Goal: Use online tool/utility: Utilize a website feature to perform a specific function

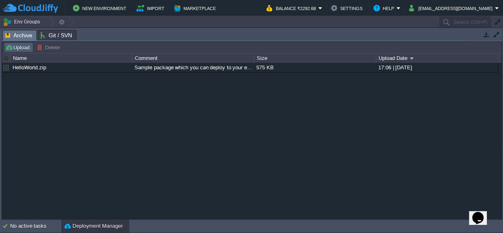
scroll to position [17, 0]
click at [17, 47] on button "Upload" at bounding box center [18, 47] width 27 height 7
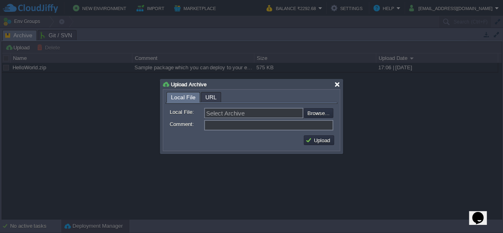
click at [335, 83] on div at bounding box center [337, 84] width 6 height 6
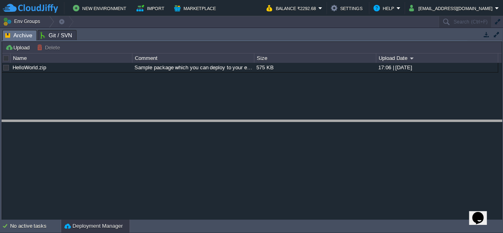
drag, startPoint x: 265, startPoint y: 40, endPoint x: 266, endPoint y: 130, distance: 90.0
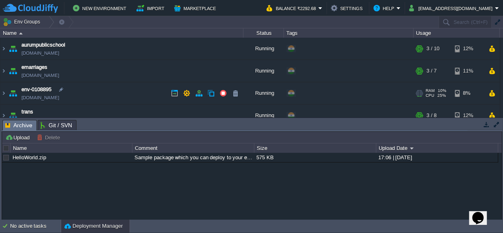
click at [19, 89] on td "env-0108895 [DOMAIN_NAME]" at bounding box center [121, 93] width 243 height 22
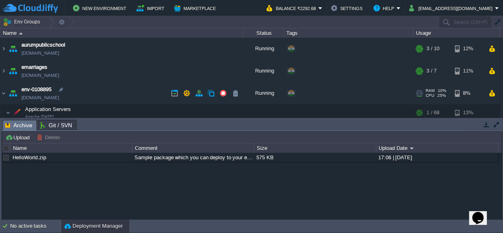
scroll to position [36, 0]
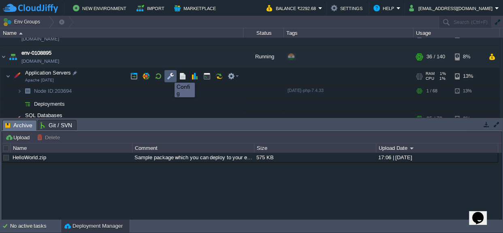
click at [169, 75] on button "button" at bounding box center [170, 76] width 7 height 7
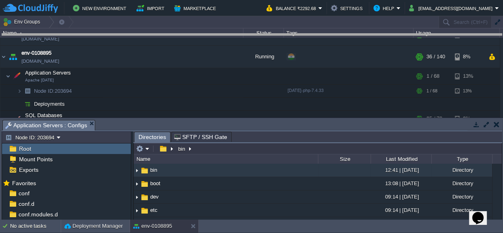
drag, startPoint x: 266, startPoint y: 130, endPoint x: 272, endPoint y: 44, distance: 86.5
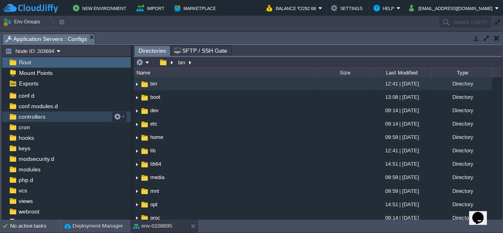
scroll to position [38, 0]
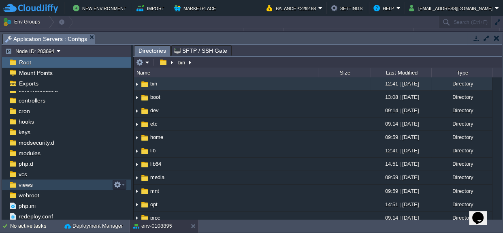
click at [32, 186] on span "views" at bounding box center [25, 184] width 17 height 7
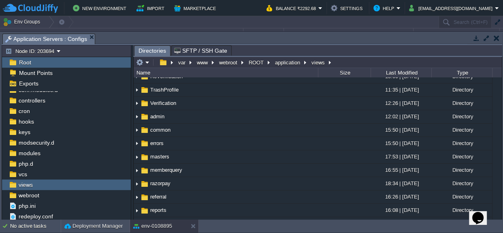
scroll to position [147, 0]
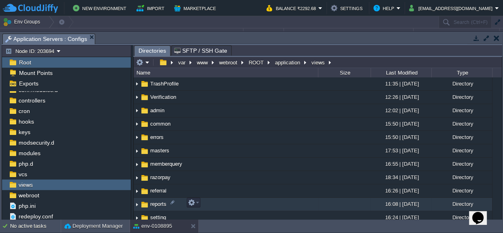
click at [165, 201] on span "reports" at bounding box center [158, 204] width 19 height 7
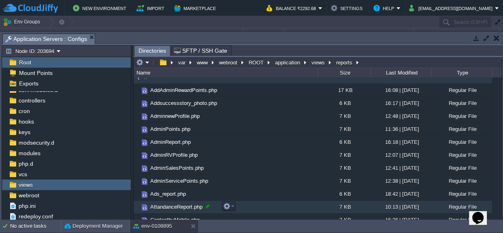
scroll to position [0, 0]
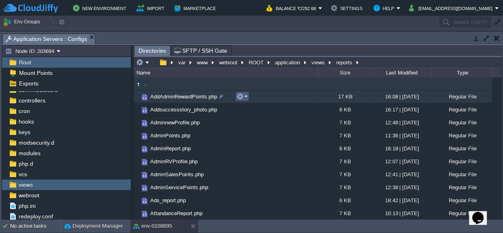
click at [244, 96] on em at bounding box center [242, 96] width 11 height 7
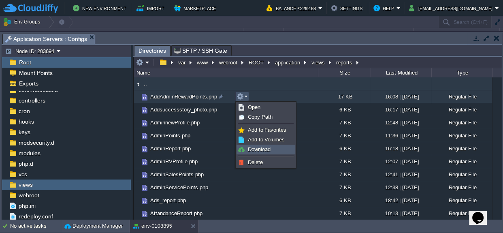
click at [258, 150] on span "Download" at bounding box center [259, 149] width 23 height 6
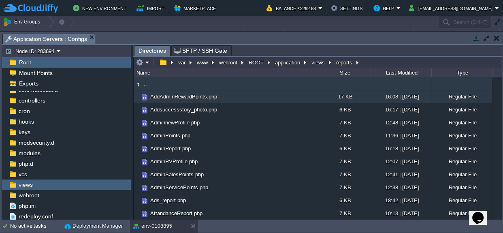
click at [209, 97] on span "AddAdminRewardPoints.php" at bounding box center [183, 96] width 69 height 7
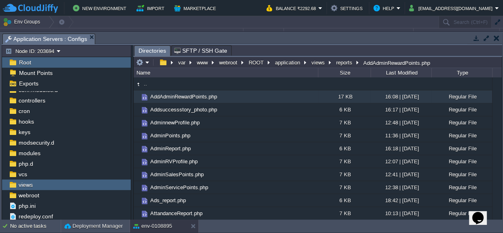
click at [209, 97] on span "AddAdminRewardPoints.php" at bounding box center [183, 96] width 69 height 7
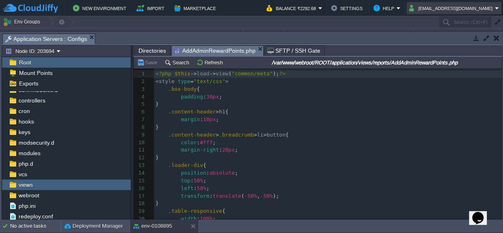
scroll to position [2, 0]
click at [322, 20] on td "Env Groups" at bounding box center [219, 22] width 438 height 12
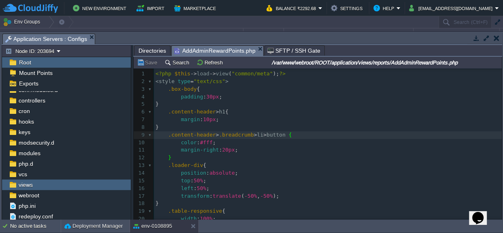
type textarea "-"
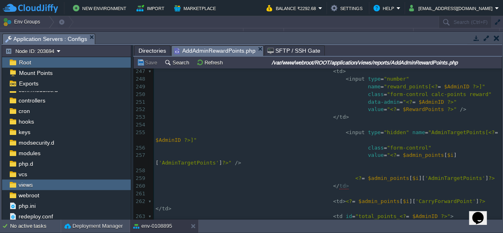
scroll to position [0, 0]
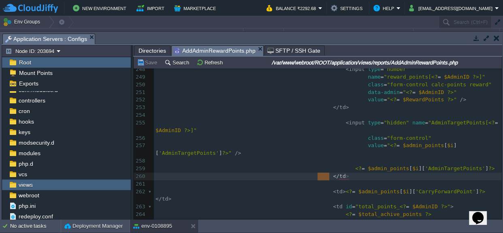
type textarea "</td>"
drag, startPoint x: 318, startPoint y: 175, endPoint x: 331, endPoint y: 175, distance: 13.0
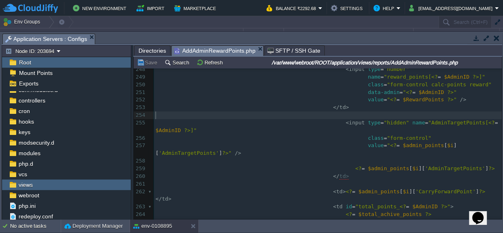
click at [325, 117] on pre "​" at bounding box center [328, 115] width 348 height 8
click at [41, 185] on div "views" at bounding box center [66, 185] width 129 height 11
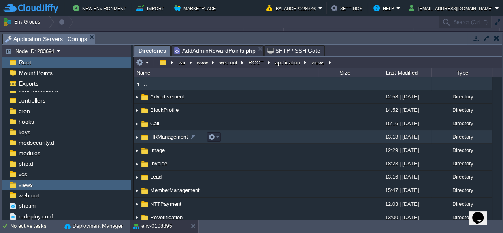
click at [168, 137] on span "HRManagement" at bounding box center [169, 136] width 40 height 7
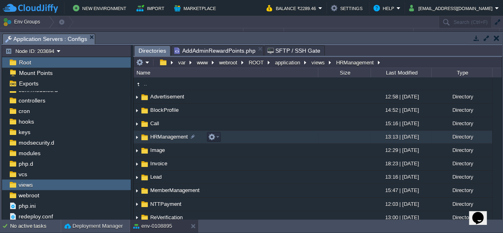
click at [168, 137] on span "HRManagement" at bounding box center [169, 136] width 40 height 7
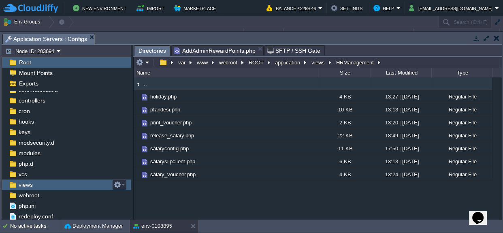
click at [32, 183] on span "views" at bounding box center [25, 184] width 17 height 7
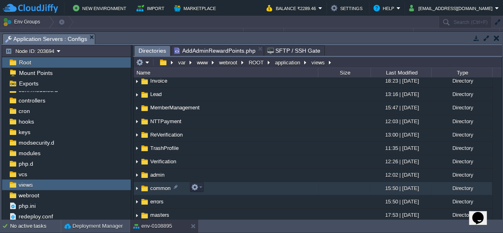
scroll to position [110, 0]
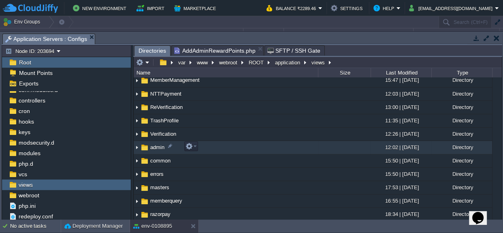
click at [156, 145] on span "admin" at bounding box center [157, 147] width 17 height 7
click at [157, 145] on span "admin" at bounding box center [157, 147] width 17 height 7
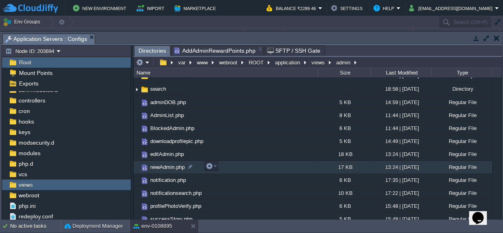
scroll to position [53, 0]
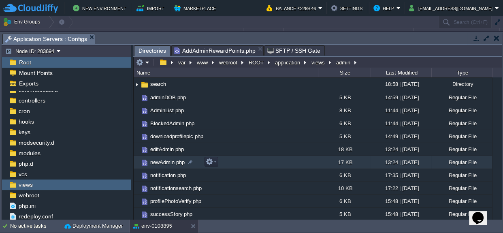
click at [167, 162] on span "newAdmin.php" at bounding box center [167, 162] width 37 height 7
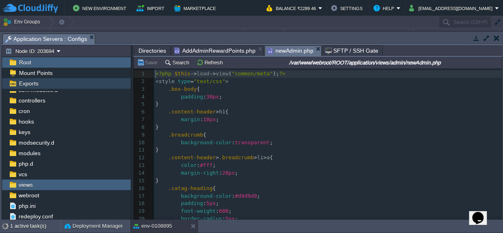
scroll to position [2, 0]
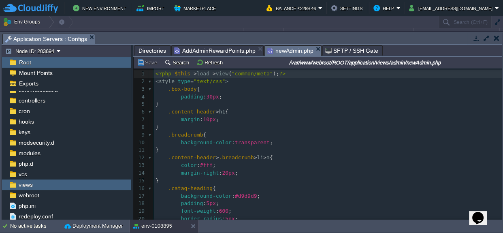
click at [404, 65] on input "/var/www/webroot/ROOT/application/views/admin/newAdmin.php" at bounding box center [365, 63] width 272 height 10
type textarea "​"
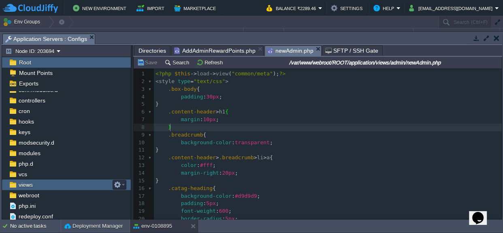
click at [33, 184] on span "views" at bounding box center [25, 184] width 17 height 7
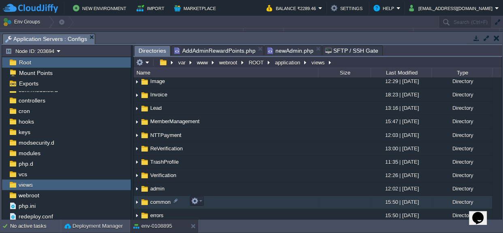
scroll to position [73, 0]
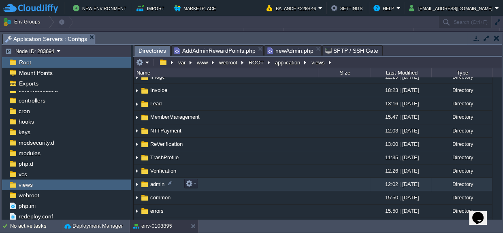
click at [161, 184] on span "admin" at bounding box center [157, 184] width 17 height 7
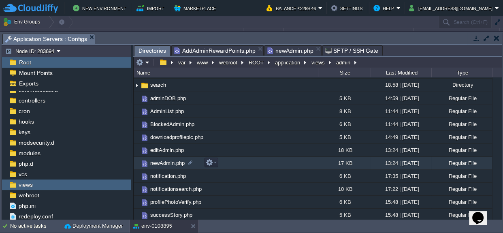
scroll to position [53, 0]
click at [217, 163] on td at bounding box center [212, 162] width 14 height 10
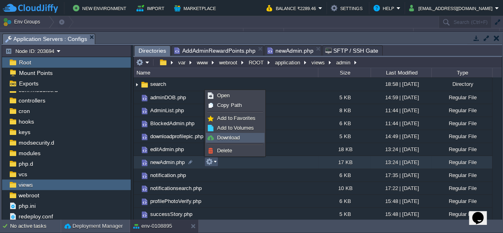
click at [226, 139] on span "Download" at bounding box center [228, 138] width 23 height 6
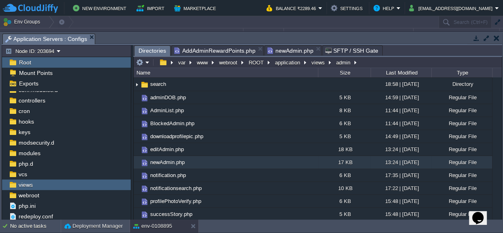
click at [184, 159] on span "newAdmin.php" at bounding box center [167, 162] width 37 height 7
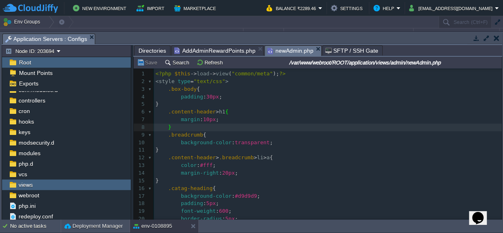
click at [375, 118] on pre "margin : 10px ;" at bounding box center [328, 120] width 348 height 8
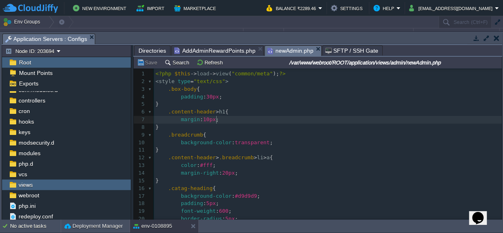
type textarea "-"
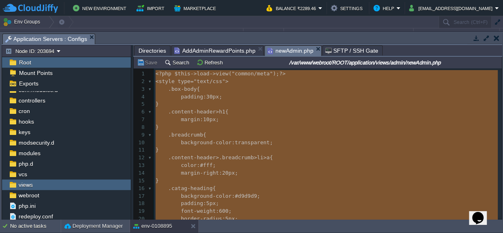
scroll to position [2295, 0]
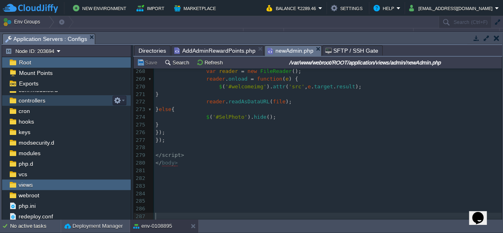
click at [32, 100] on span "controllers" at bounding box center [32, 100] width 30 height 7
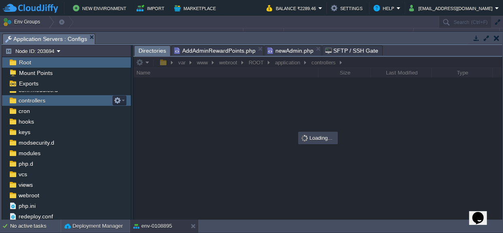
click at [32, 100] on span "controllers" at bounding box center [32, 100] width 30 height 7
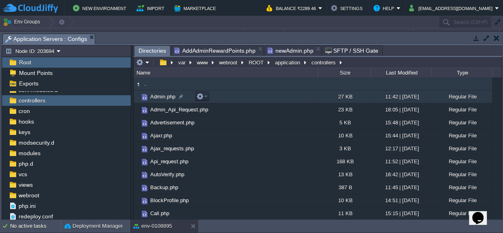
click at [169, 98] on span "Admin.php" at bounding box center [163, 96] width 28 height 7
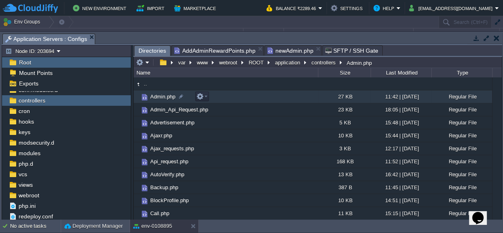
click at [169, 98] on span "Admin.php" at bounding box center [163, 96] width 28 height 7
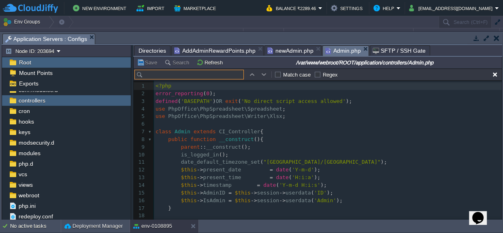
scroll to position [12, 0]
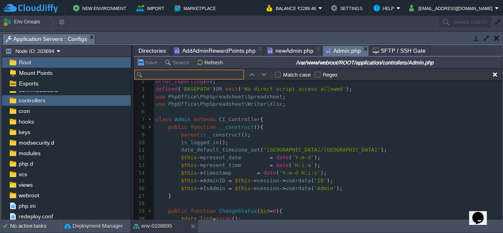
type input "a"
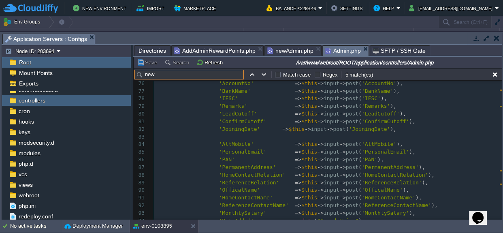
scroll to position [539, 0]
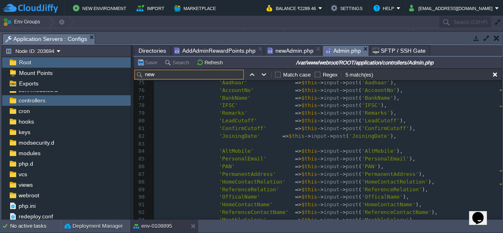
type input "new"
click at [385, 120] on div "x public function new Admin (){ 68 'Designation' => $this -> input -> post ( 'D…" at bounding box center [328, 213] width 348 height 374
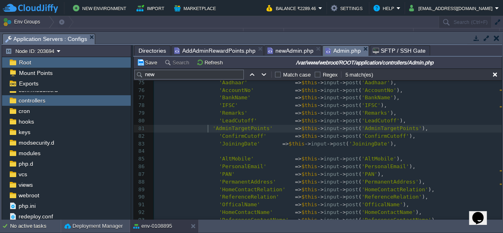
click at [208, 127] on div "xxxxxxxxxx public function new Admin (){ 65 'Password' => md5 ( $this -> input …" at bounding box center [328, 204] width 348 height 405
